Goal: Information Seeking & Learning: Learn about a topic

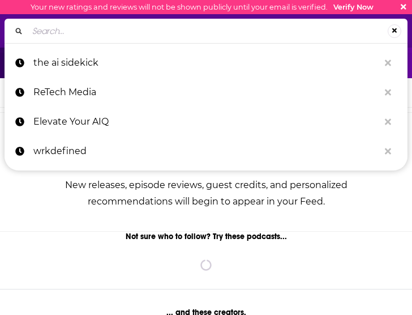
click at [126, 33] on input "Search..." at bounding box center [208, 31] width 360 height 18
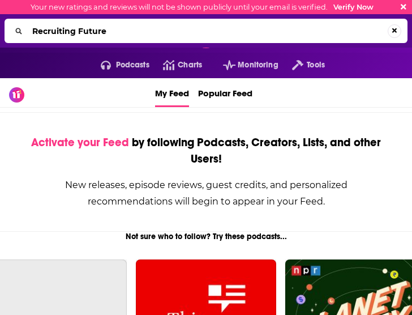
type input "Recruiting Future"
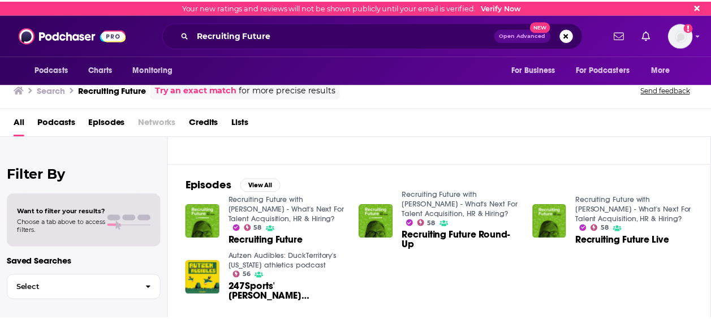
scroll to position [113, 0]
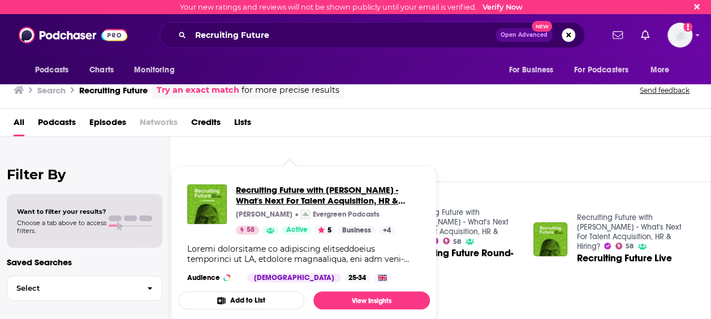
click at [277, 194] on span "Recruiting Future with [PERSON_NAME] - What's Next For Talent Acquisition, HR &…" at bounding box center [317, 200] width 162 height 32
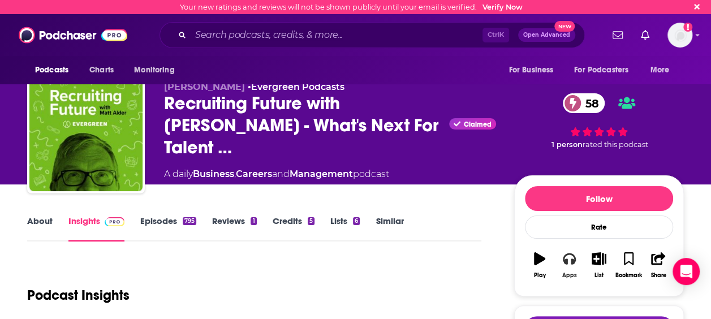
click at [411, 256] on icon "button" at bounding box center [569, 258] width 12 height 12
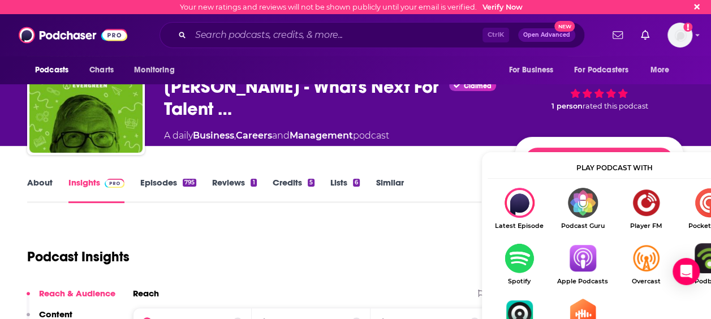
scroll to position [57, 0]
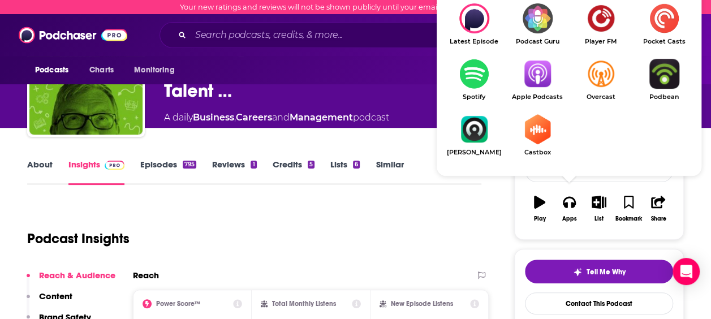
click at [411, 74] on img "Show Listen On dropdown" at bounding box center [474, 74] width 63 height 30
